Goal: Find specific page/section: Locate a particular part of the current website

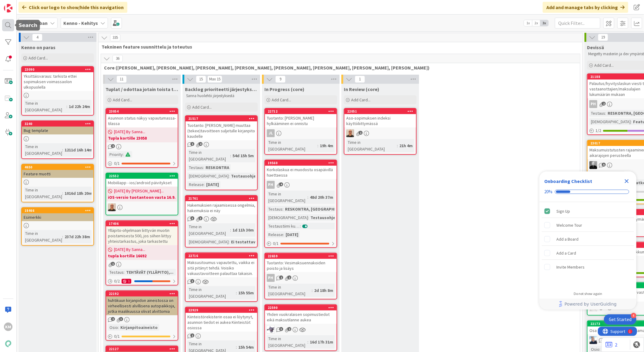
click at [11, 29] on div at bounding box center [8, 25] width 12 height 12
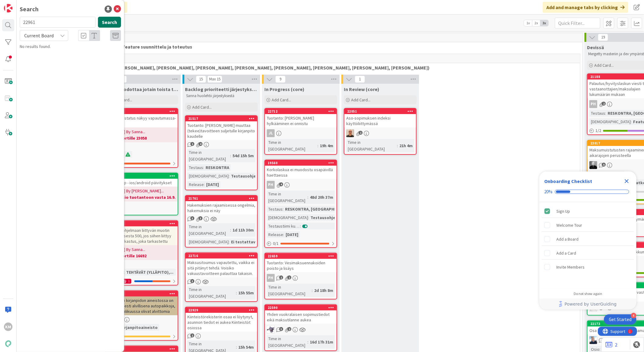
type input "22961"
click at [114, 20] on button "Search" at bounding box center [109, 22] width 23 height 11
click at [74, 51] on span "Toimipisteen tietojen muutos/ uuden toimipisteen perustaminen Lassila & Tikanoja" at bounding box center [69, 57] width 82 height 12
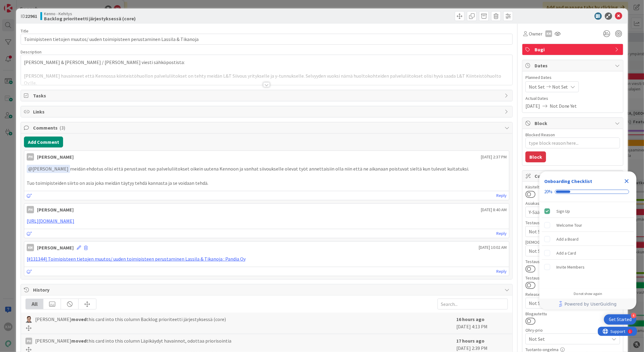
type textarea "x"
click at [609, 24] on div "Owner KM" at bounding box center [572, 31] width 101 height 15
click at [610, 20] on div "ID 22961 Kenno - Kehitys Backlog prioriteetti järjestyksessä (core)" at bounding box center [322, 15] width 612 height 15
click at [617, 13] on icon at bounding box center [618, 15] width 7 height 7
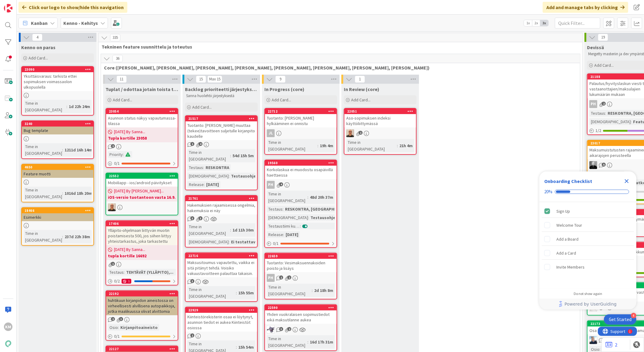
click at [613, 14] on div "Click our logo to show/hide this navigation Add and manage tabs by clicking" at bounding box center [330, 7] width 627 height 15
